Goal: Transaction & Acquisition: Book appointment/travel/reservation

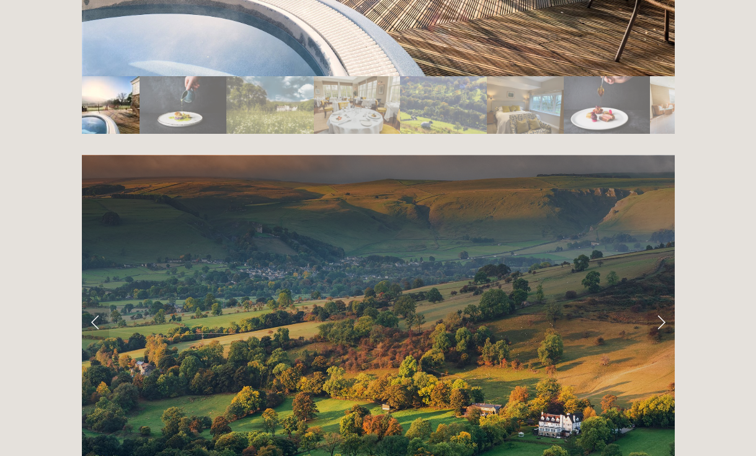
scroll to position [2409, 0]
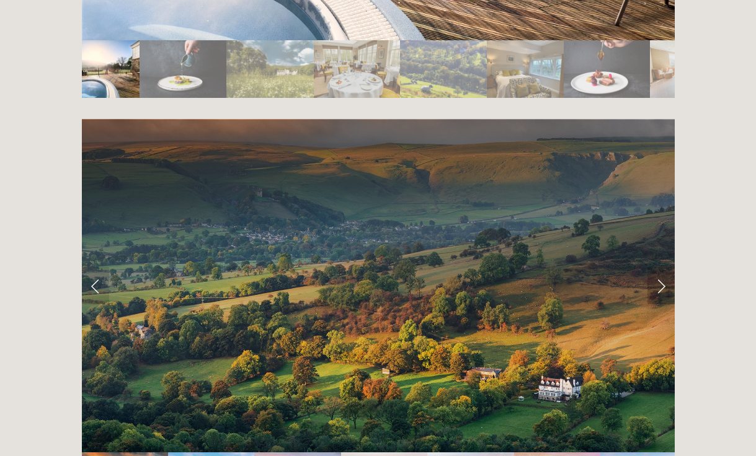
click at [663, 267] on link "Next Slide" at bounding box center [660, 285] width 27 height 37
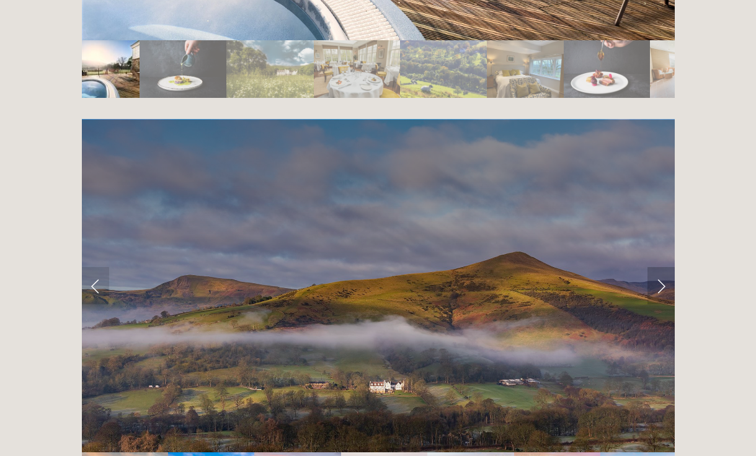
click at [664, 267] on link "Next Slide" at bounding box center [660, 285] width 27 height 37
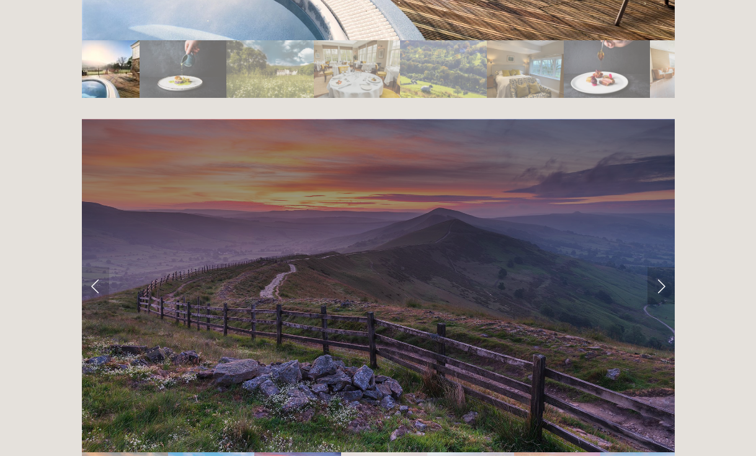
click at [660, 267] on link "Next Slide" at bounding box center [660, 285] width 27 height 37
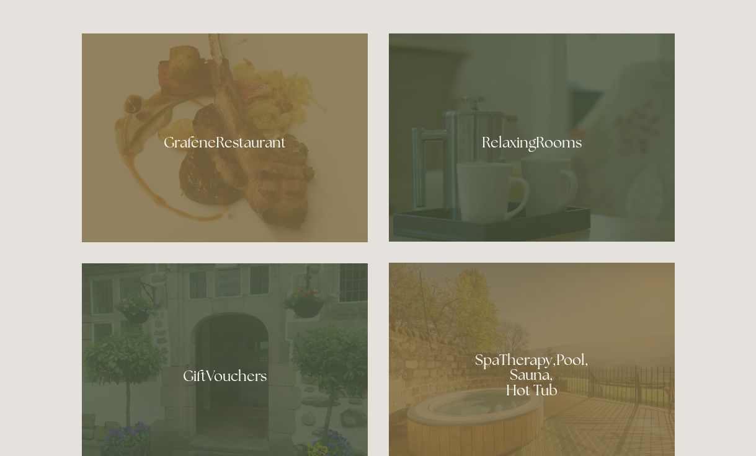
scroll to position [728, 0]
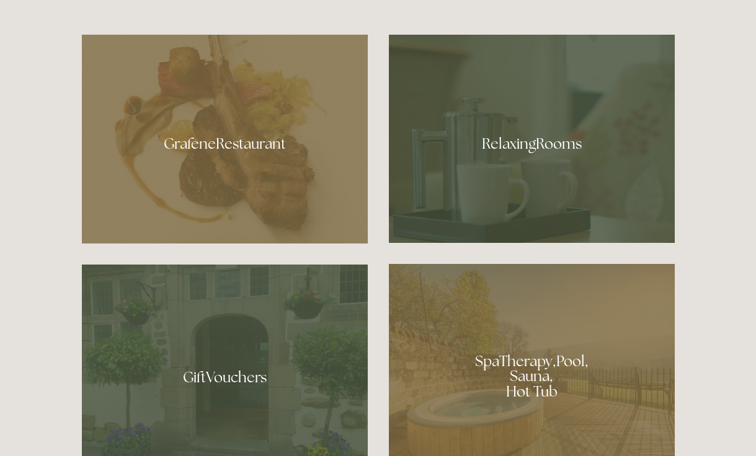
click at [525, 373] on div at bounding box center [532, 371] width 286 height 215
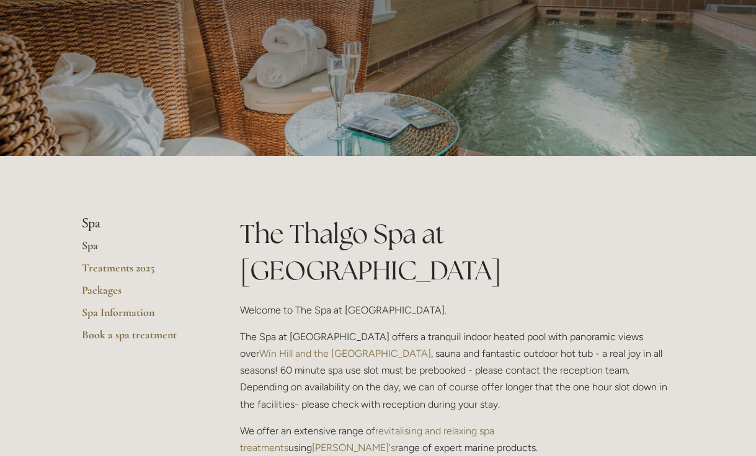
scroll to position [100, 0]
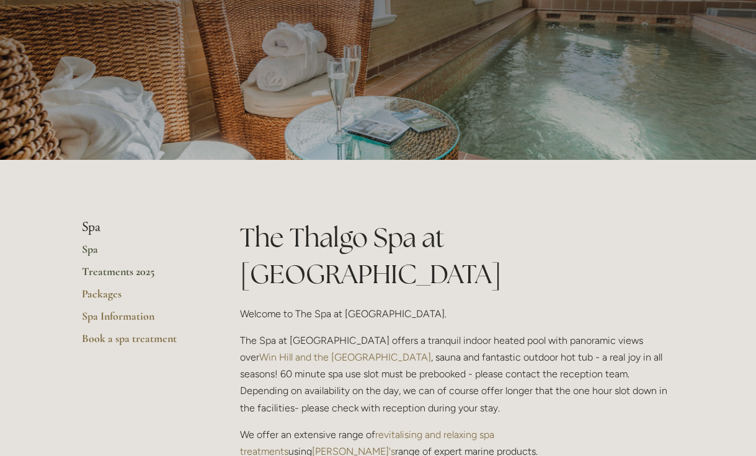
click at [131, 271] on link "Treatments 2025" at bounding box center [141, 276] width 118 height 22
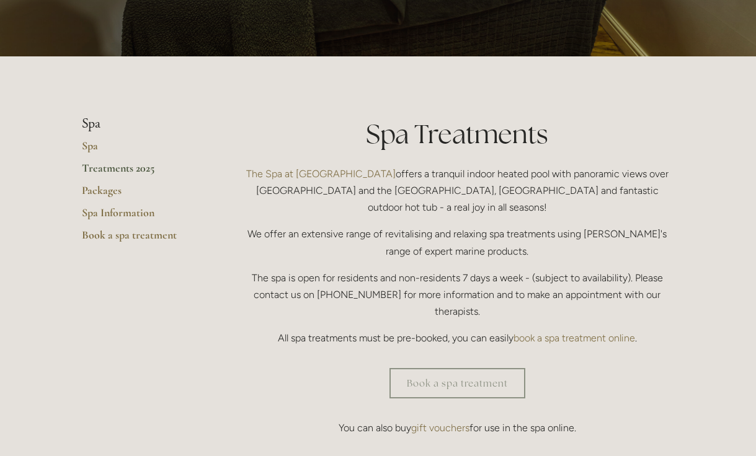
scroll to position [200, 0]
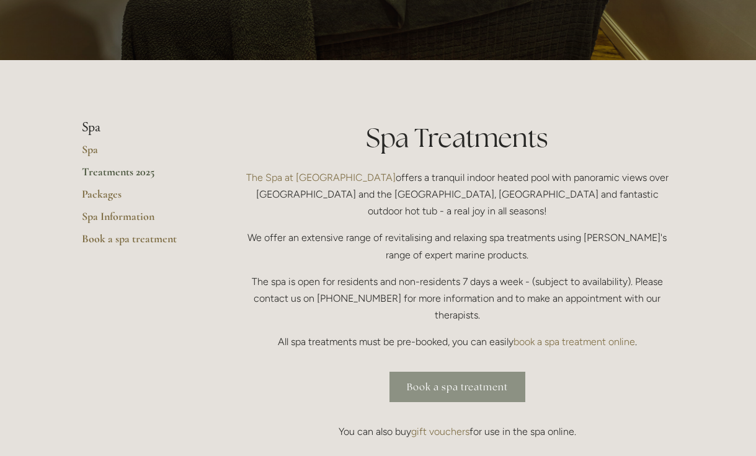
click at [450, 372] on link "Book a spa treatment" at bounding box center [457, 387] width 136 height 30
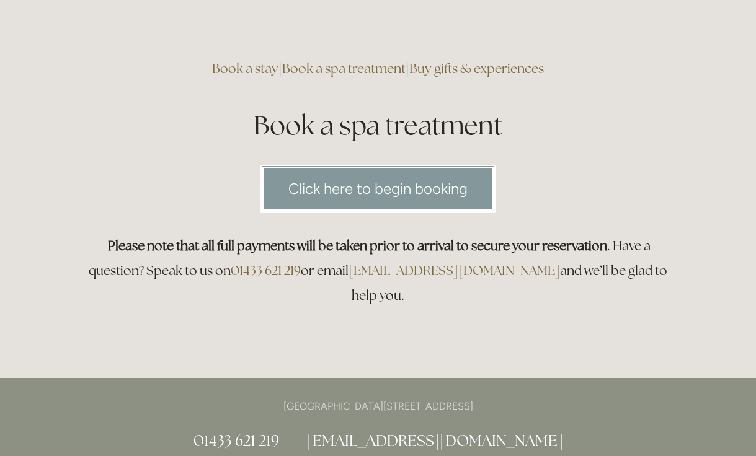
scroll to position [76, 0]
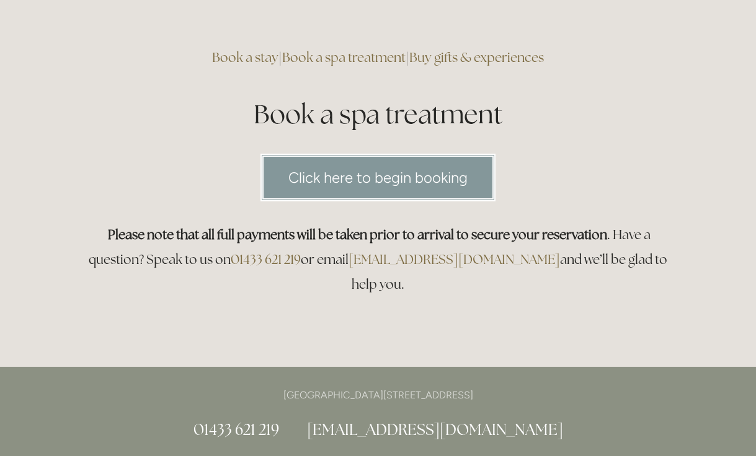
click at [427, 181] on link "Click here to begin booking" at bounding box center [377, 178] width 235 height 48
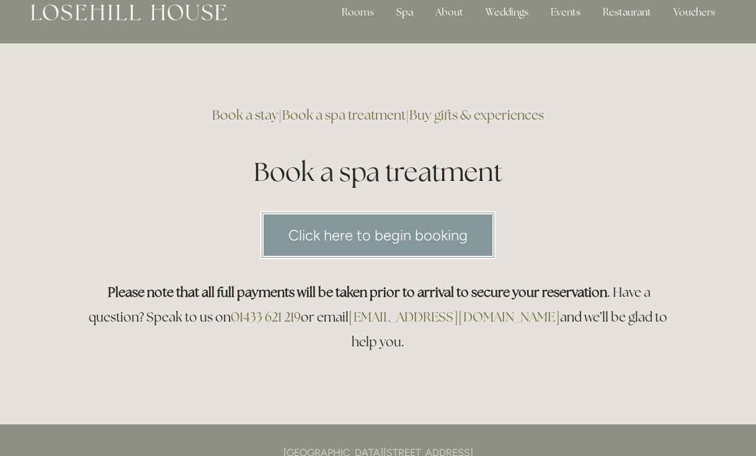
scroll to position [0, 0]
